Goal: Task Accomplishment & Management: Manage account settings

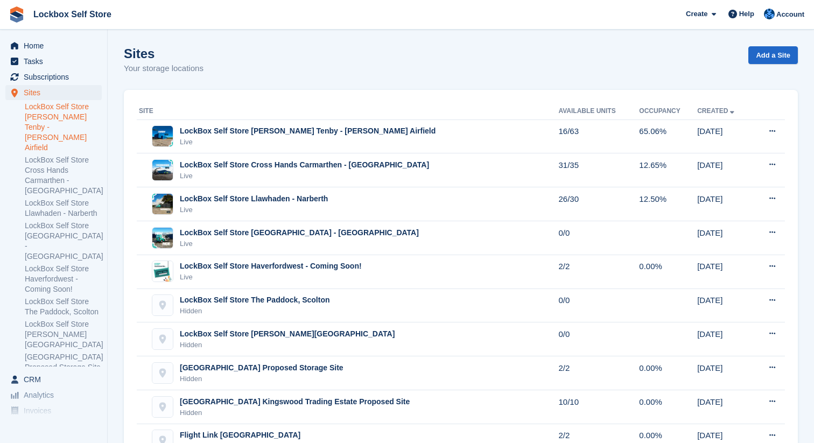
click at [66, 119] on link "LockBox Self Store [PERSON_NAME] Tenby - [PERSON_NAME] Airfield" at bounding box center [63, 127] width 77 height 51
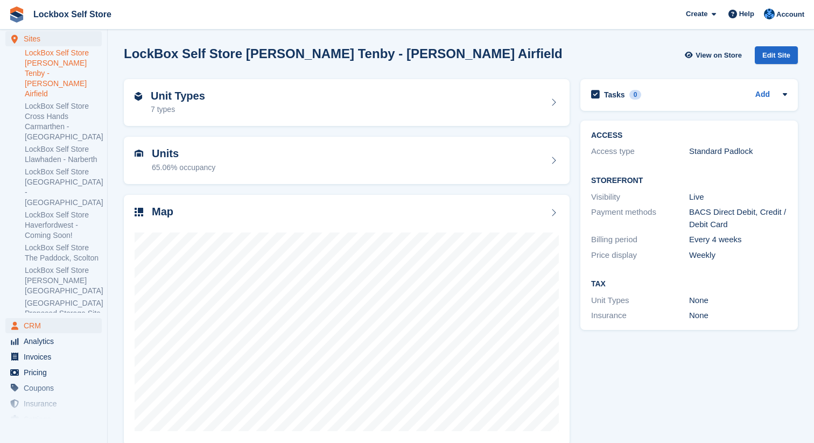
scroll to position [77, 0]
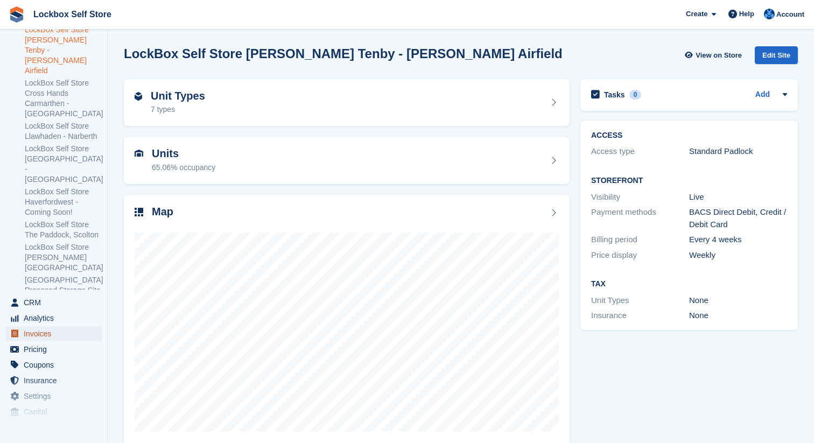
click at [50, 333] on span "Invoices" at bounding box center [56, 333] width 65 height 15
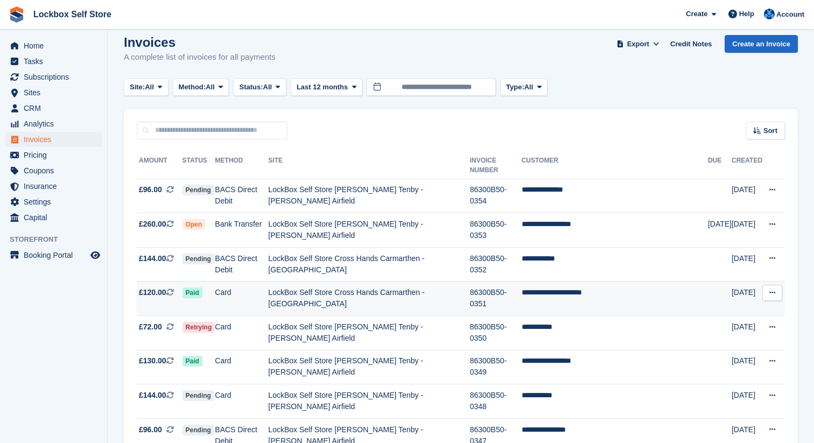
scroll to position [23, 0]
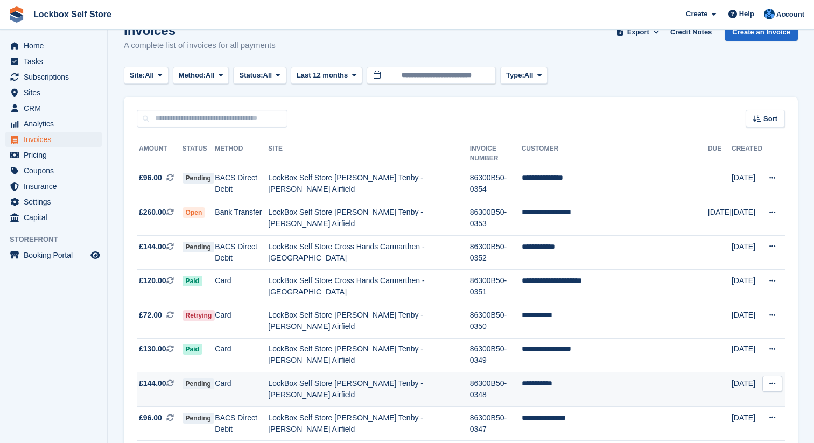
click at [340, 381] on td "LockBox Self Store [PERSON_NAME] Tenby - [PERSON_NAME] Airfield" at bounding box center [368, 389] width 201 height 34
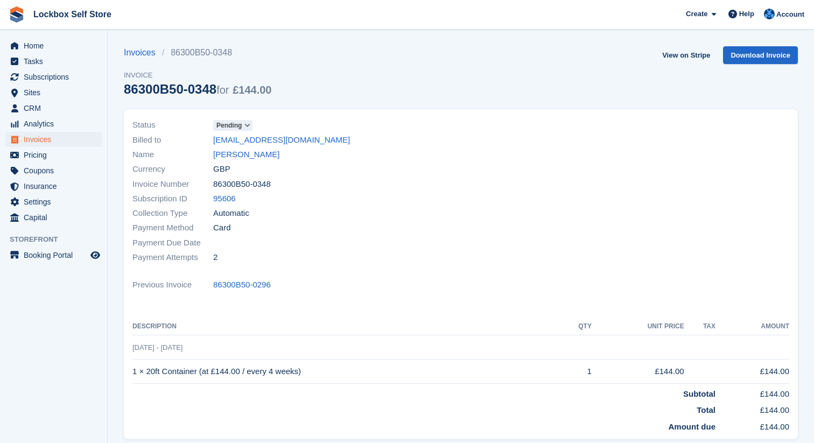
click at [245, 128] on span at bounding box center [247, 125] width 9 height 9
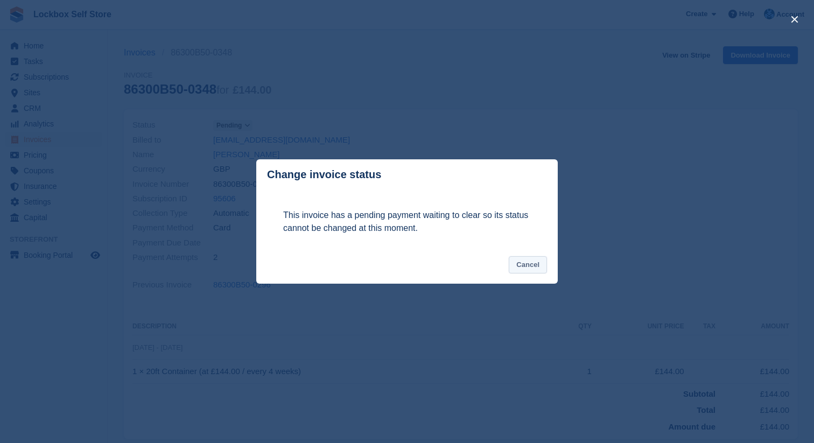
click at [543, 270] on button "Cancel" at bounding box center [528, 265] width 38 height 18
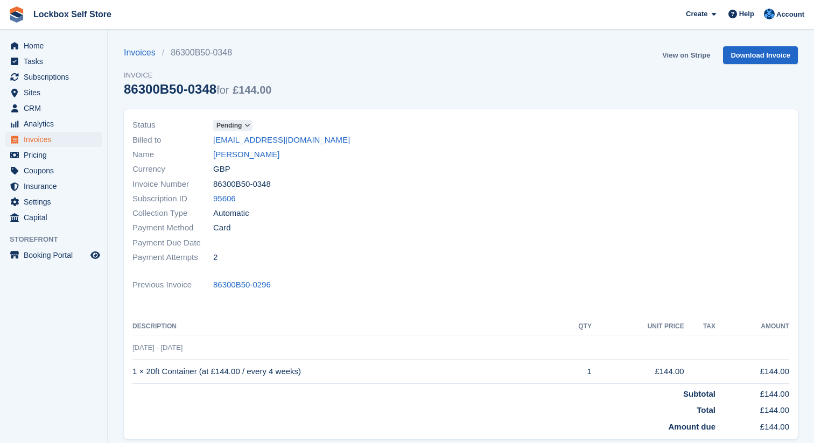
click at [695, 54] on link "View on Stripe" at bounding box center [686, 55] width 57 height 18
